Goal: Task Accomplishment & Management: Use online tool/utility

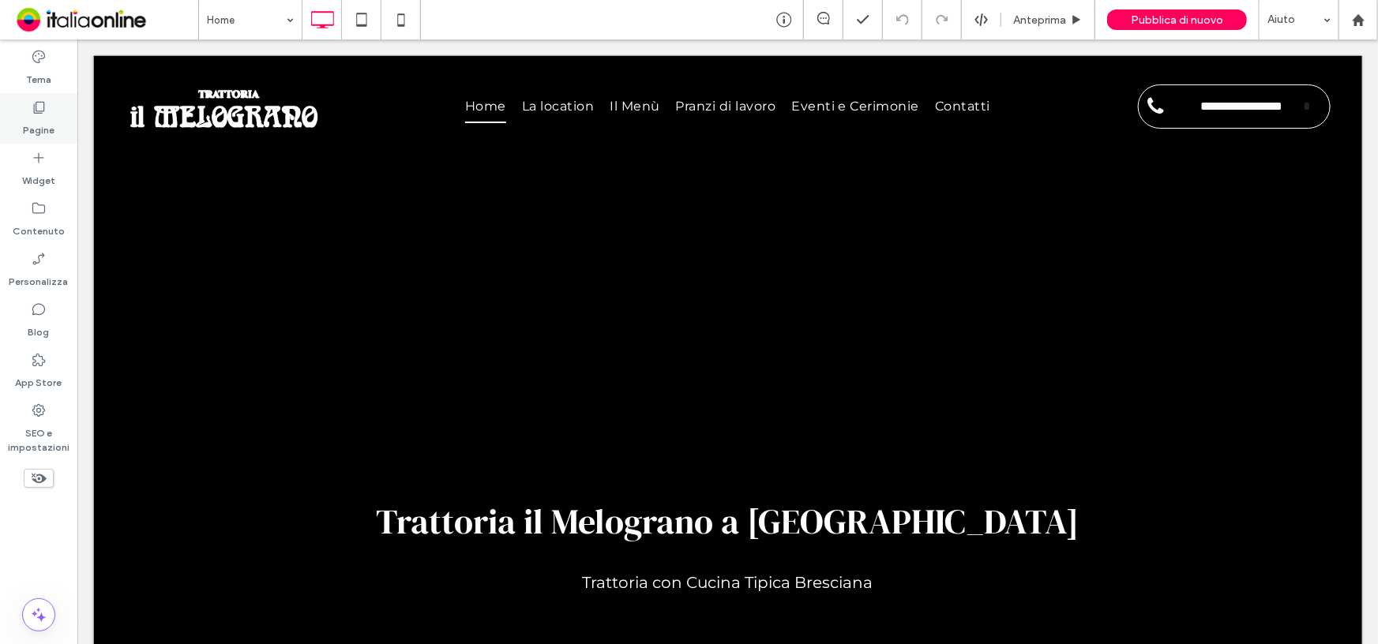
drag, startPoint x: 56, startPoint y: 118, endPoint x: 120, endPoint y: 148, distance: 70.6
click at [56, 118] on div "Pagine" at bounding box center [38, 118] width 77 height 51
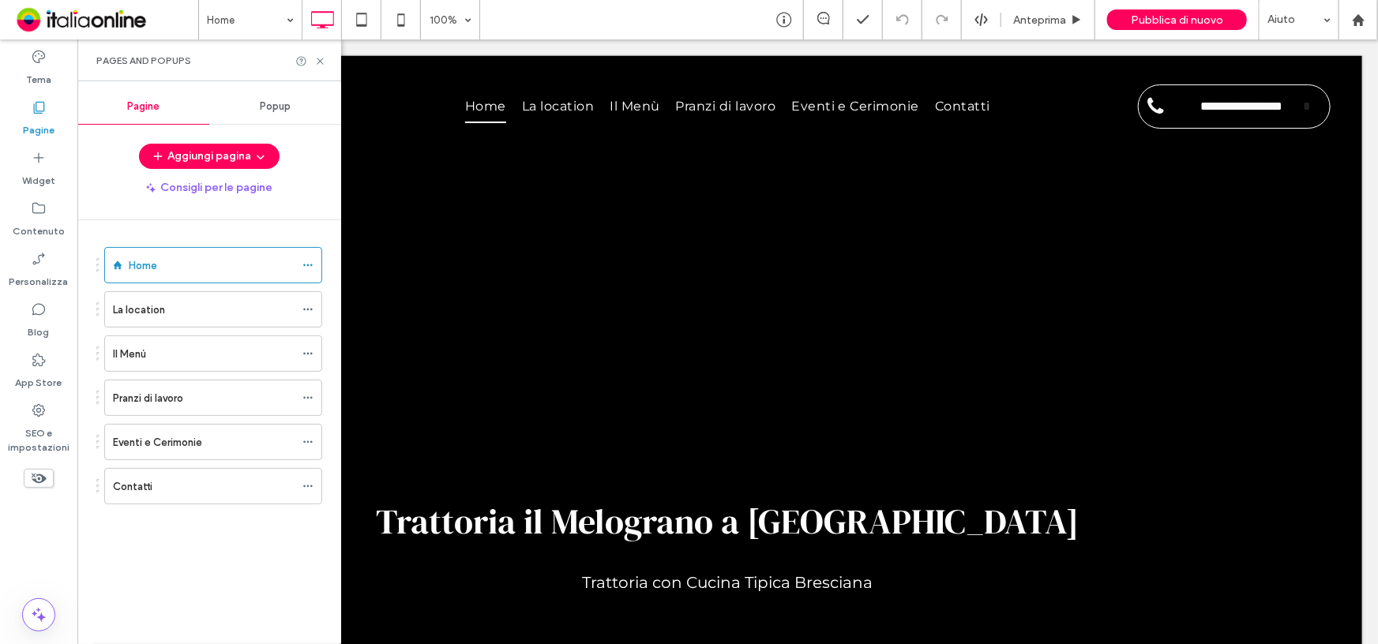
click at [264, 117] on div "Popup" at bounding box center [275, 106] width 132 height 35
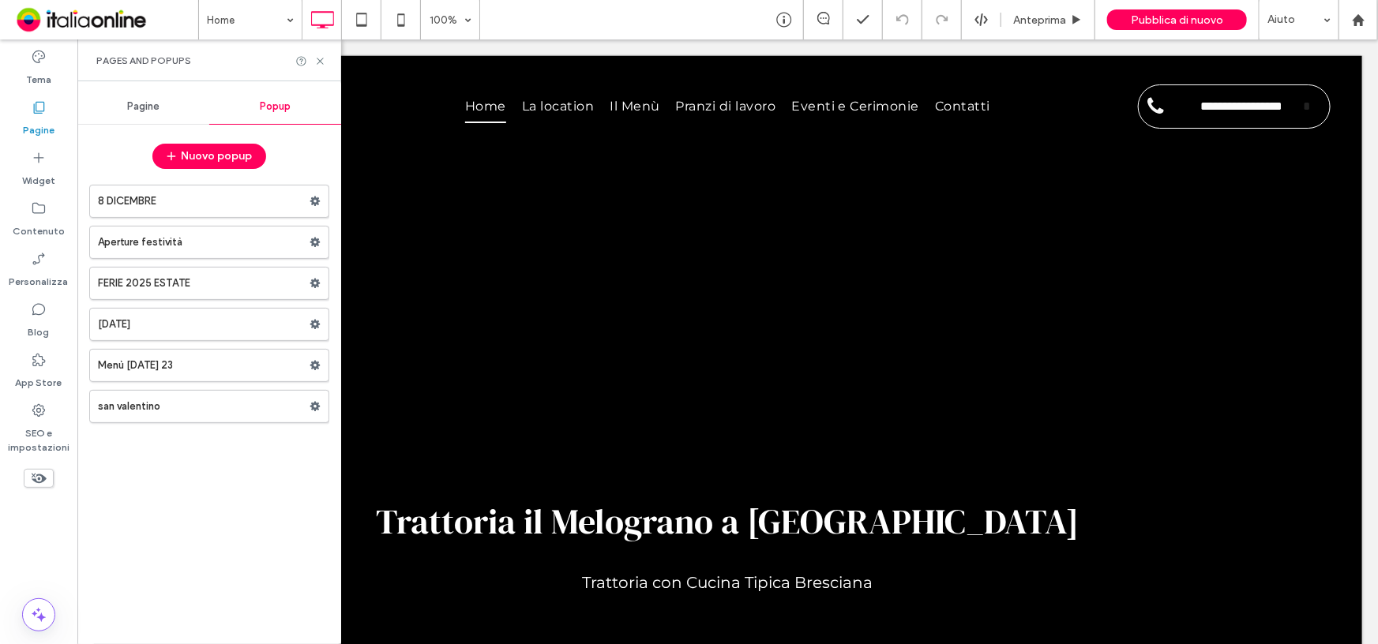
drag, startPoint x: 145, startPoint y: 280, endPoint x: 165, endPoint y: 310, distance: 35.9
click at [145, 280] on label "FERIE 2025 ESTATE" at bounding box center [204, 284] width 212 height 32
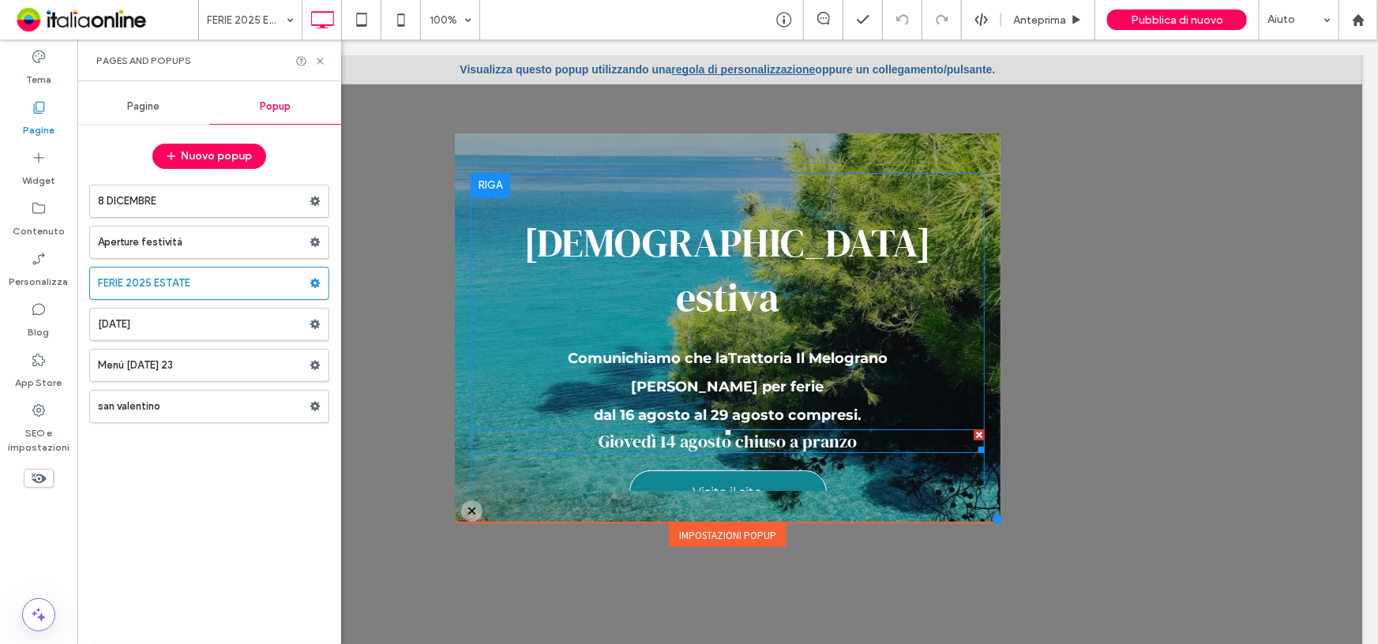
click at [973, 429] on div at bounding box center [978, 434] width 11 height 11
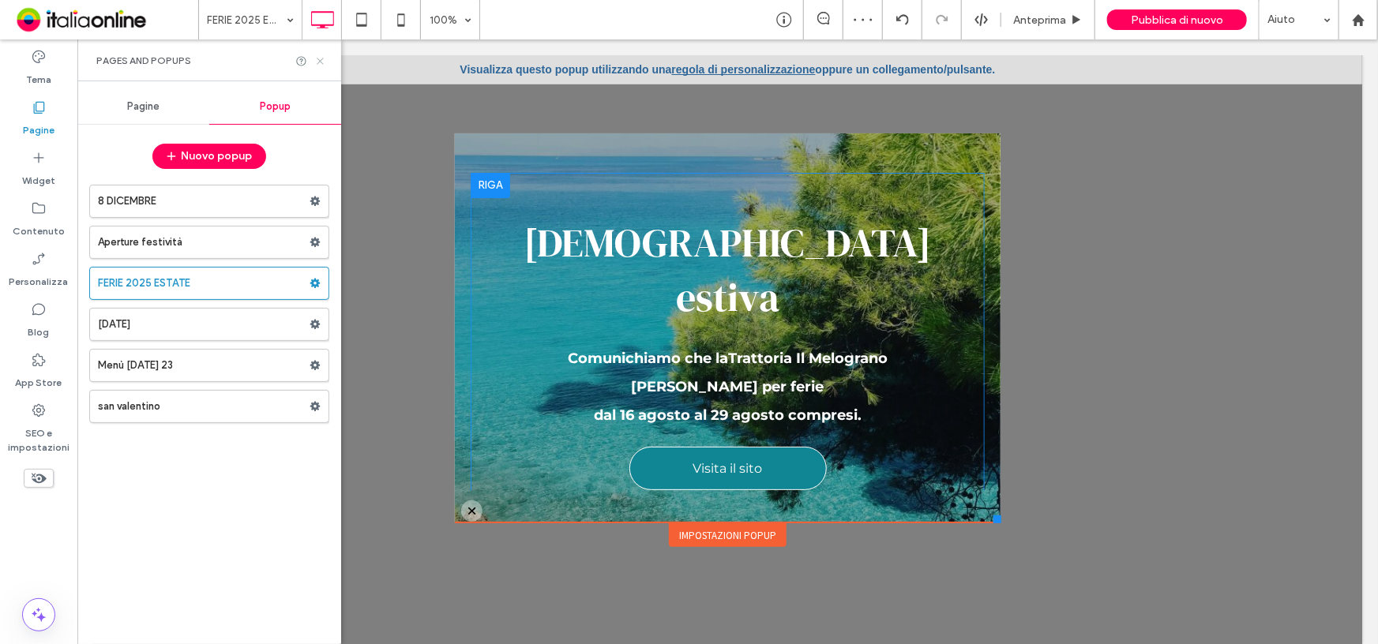
click at [317, 60] on icon at bounding box center [320, 61] width 12 height 12
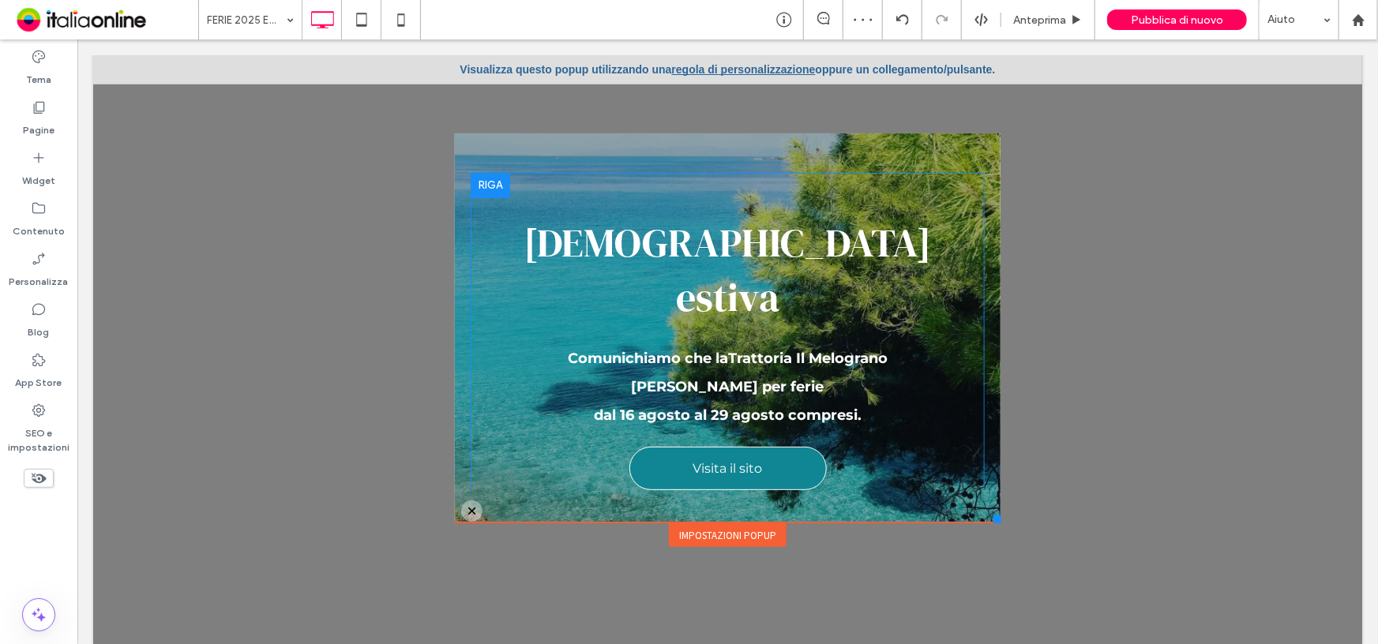
click at [671, 69] on link "regola di personalizzazione" at bounding box center [743, 68] width 144 height 13
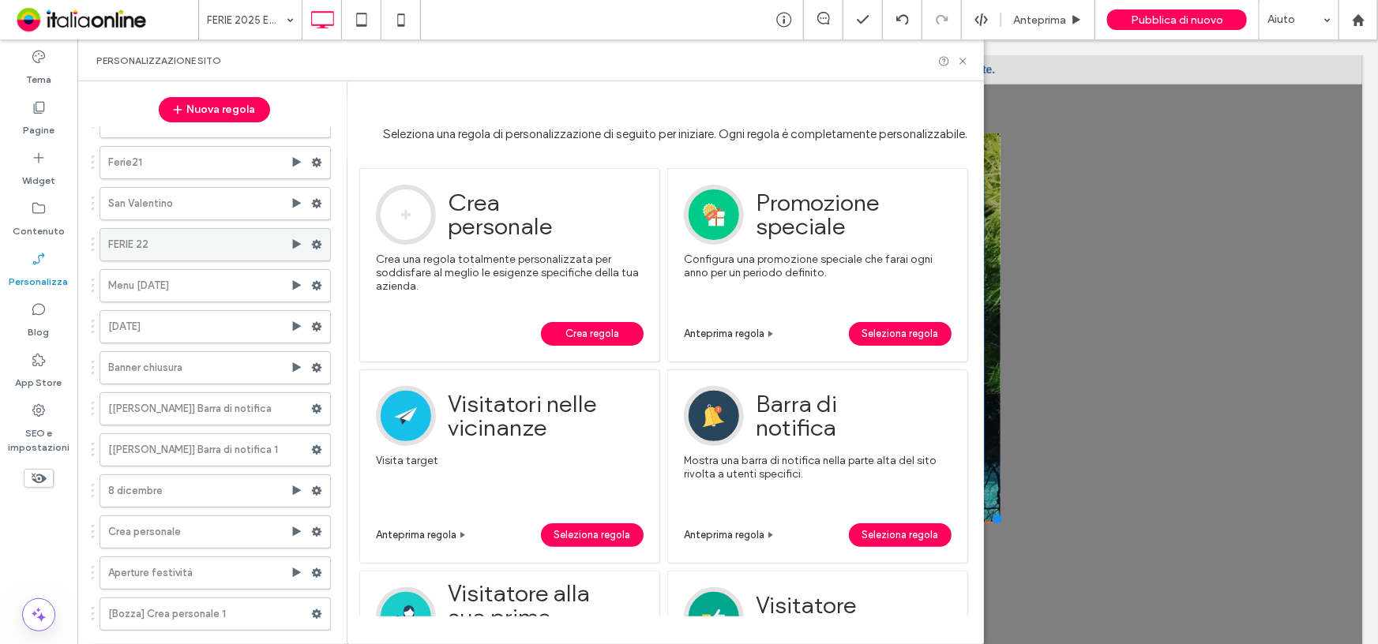
scroll to position [111, 0]
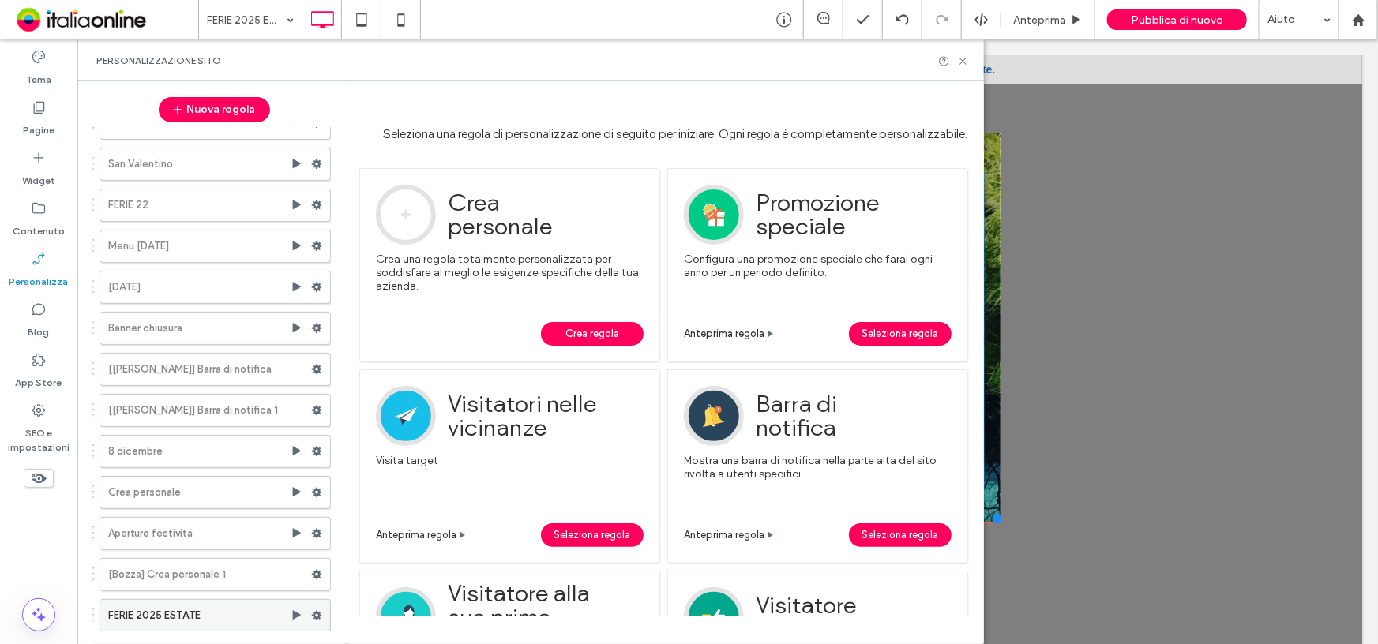
click at [268, 614] on label "FERIE 2025 ESTATE" at bounding box center [199, 616] width 182 height 32
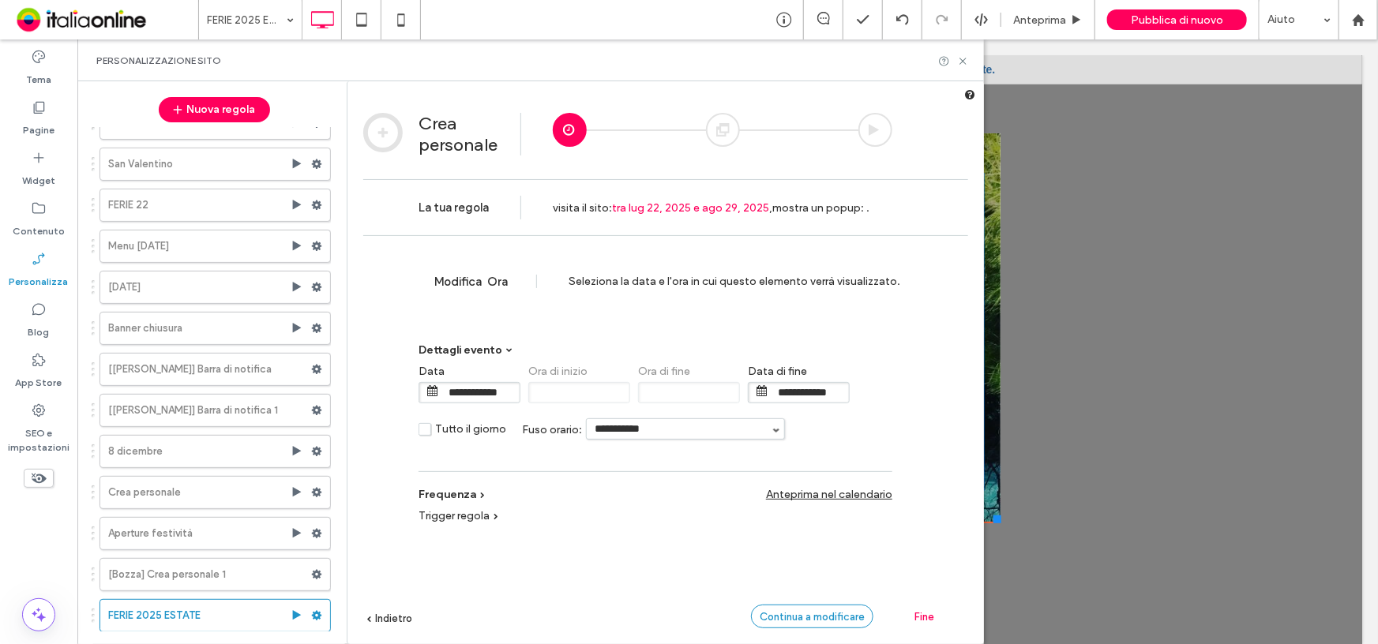
click at [833, 617] on span "Continua a modificare" at bounding box center [812, 617] width 105 height 12
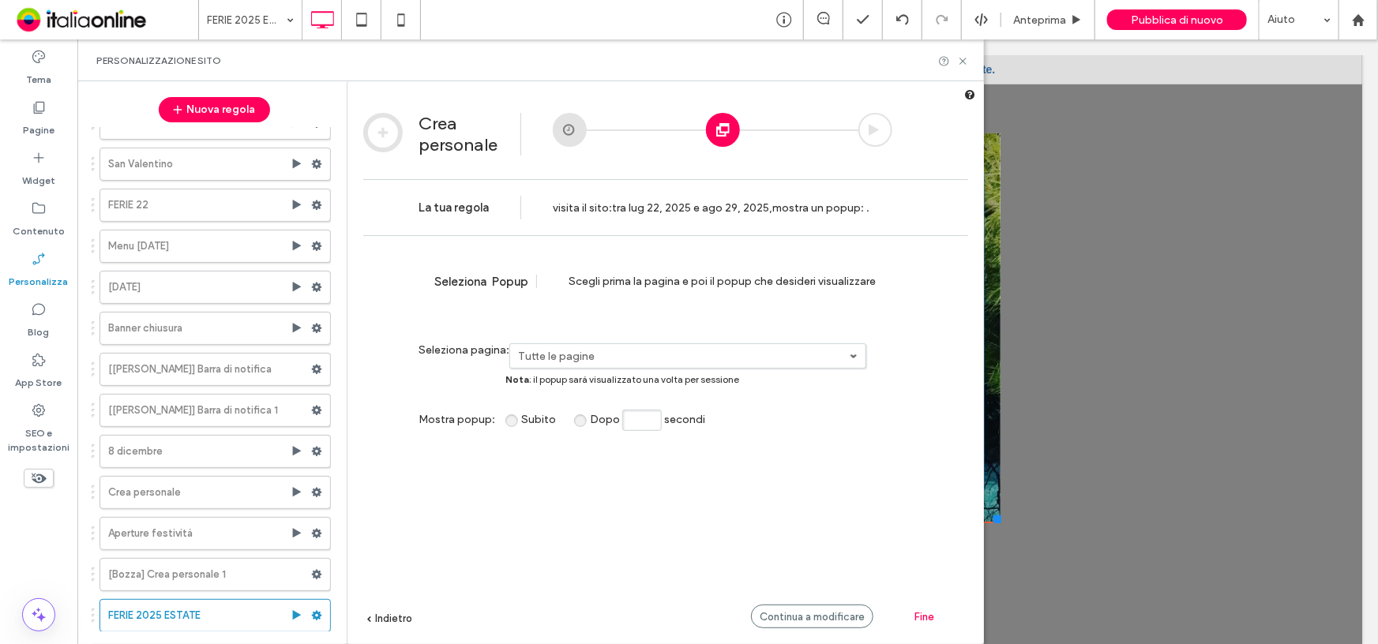
drag, startPoint x: 840, startPoint y: 621, endPoint x: 790, endPoint y: 503, distance: 128.5
click at [840, 621] on span "Continua a modificare" at bounding box center [812, 617] width 105 height 12
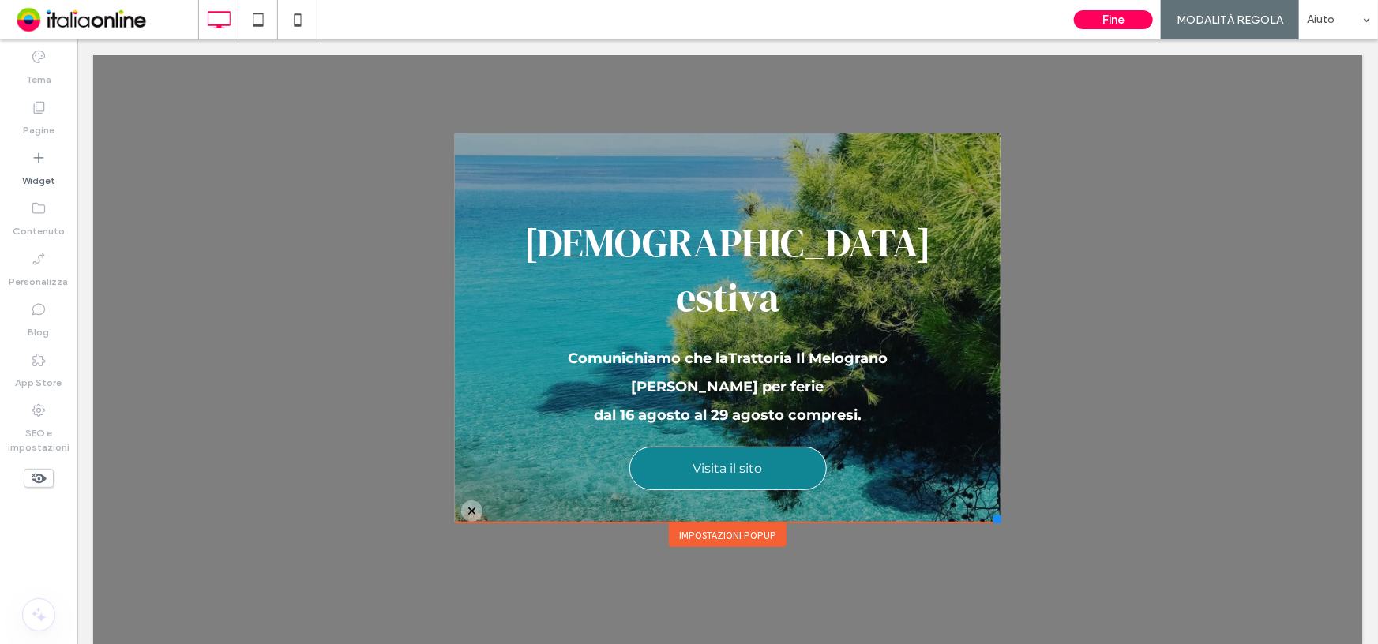
scroll to position [0, 0]
drag, startPoint x: 951, startPoint y: 309, endPoint x: 1143, endPoint y: 17, distance: 348.9
click at [1143, 17] on button "Fine" at bounding box center [1113, 19] width 79 height 19
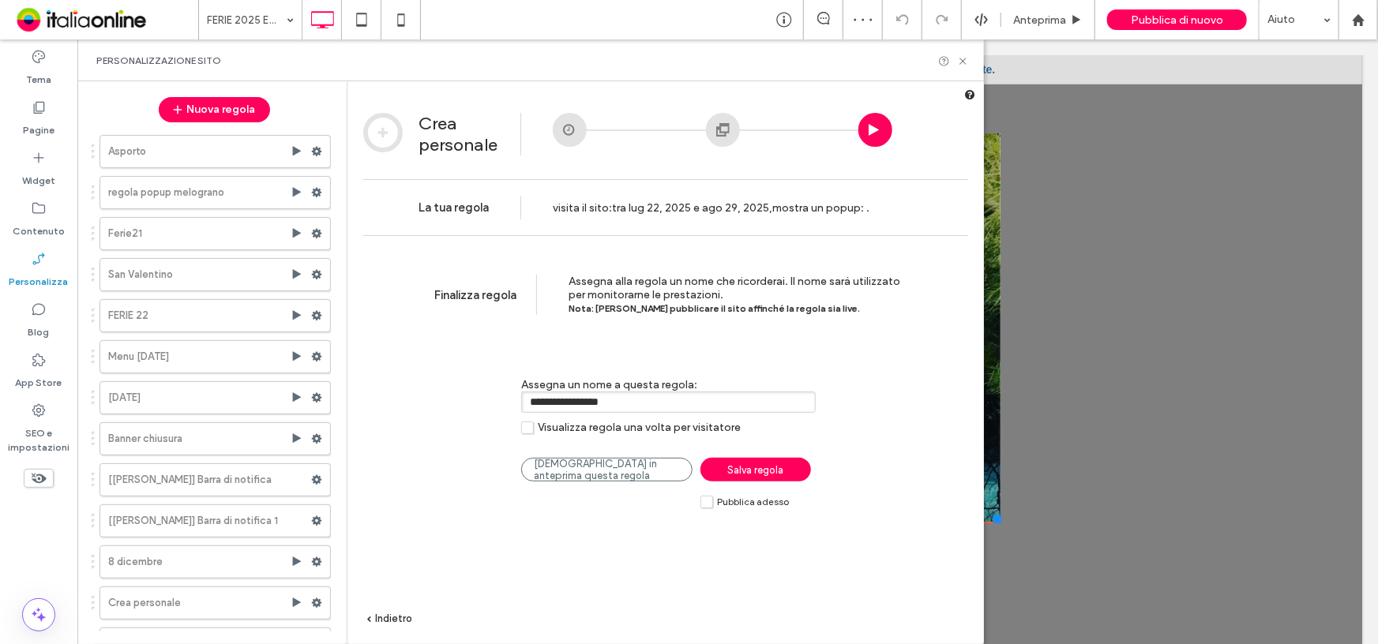
click at [709, 509] on label "Pubblica adesso" at bounding box center [744, 501] width 88 height 13
click at [760, 470] on span "Salva regola" at bounding box center [756, 470] width 56 height 12
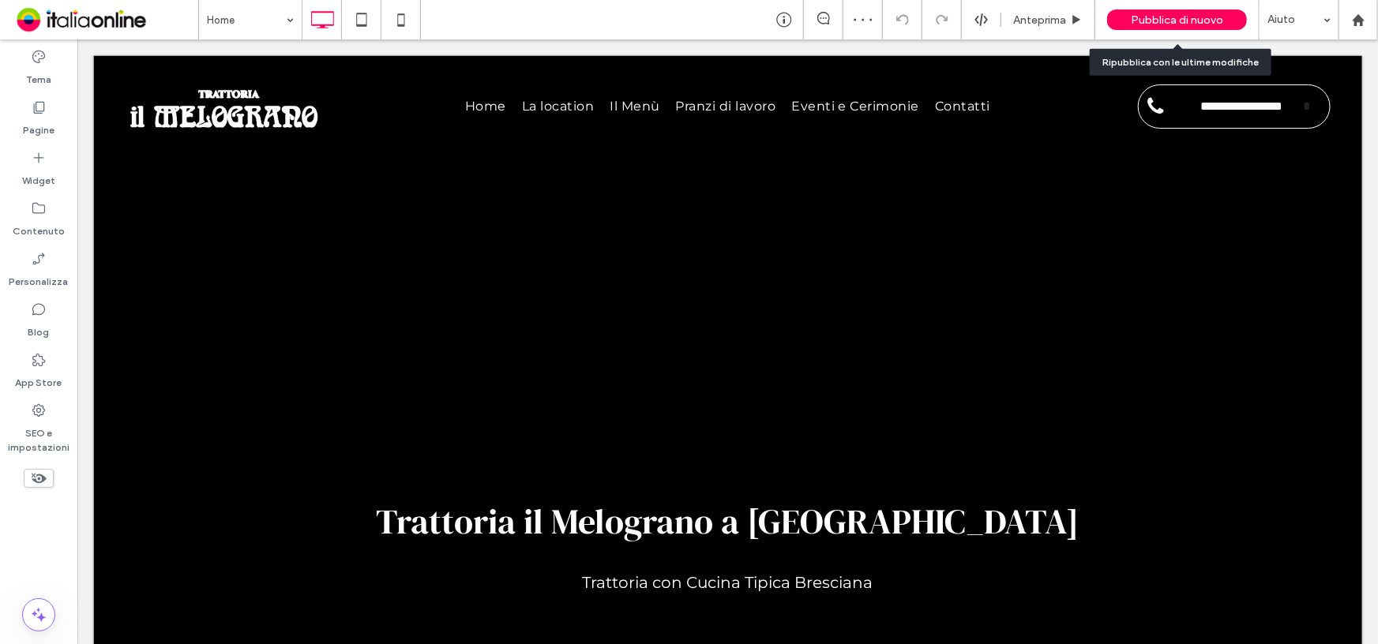
click at [1149, 24] on span "Pubblica di nuovo" at bounding box center [1177, 19] width 92 height 13
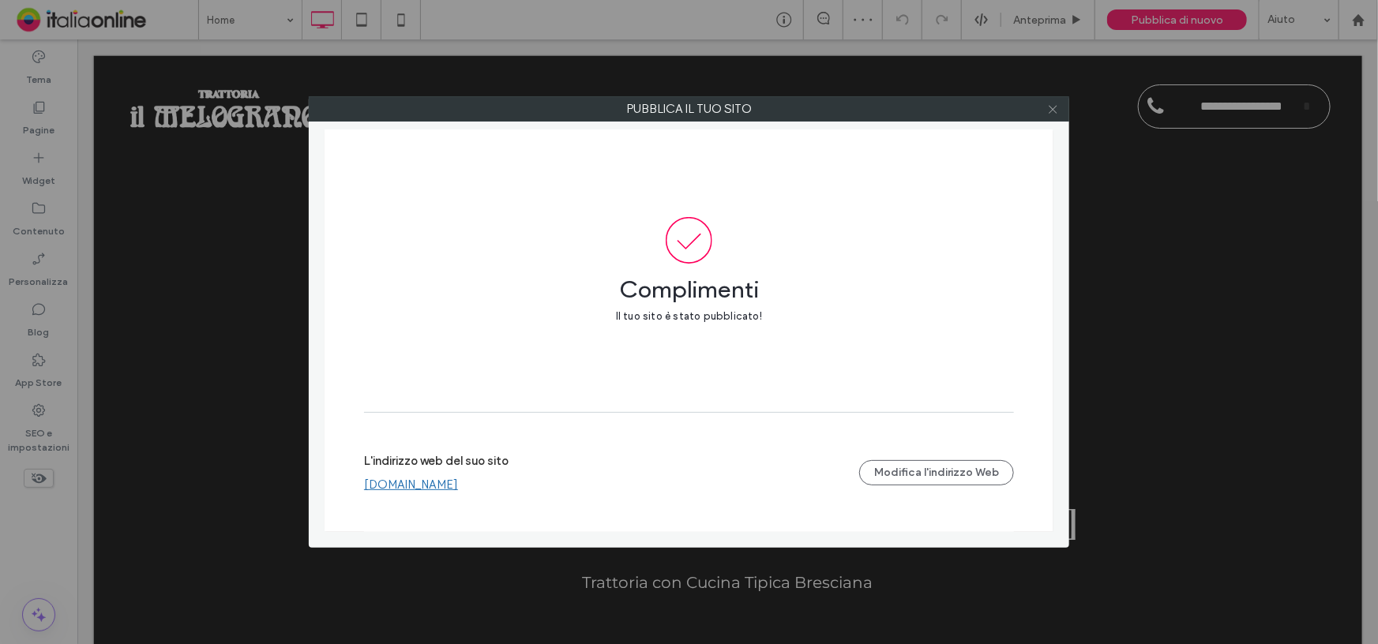
click at [1049, 107] on icon at bounding box center [1053, 109] width 12 height 12
